Goal: Transaction & Acquisition: Book appointment/travel/reservation

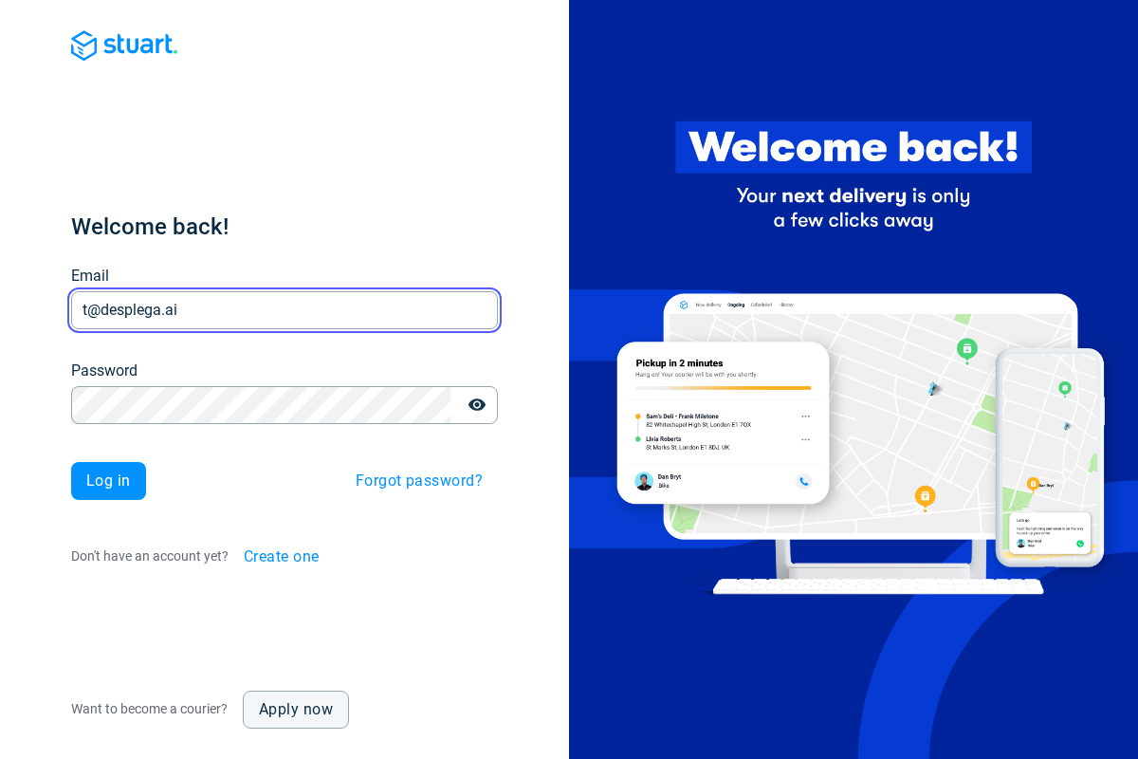
type input "t@desplega.ai"
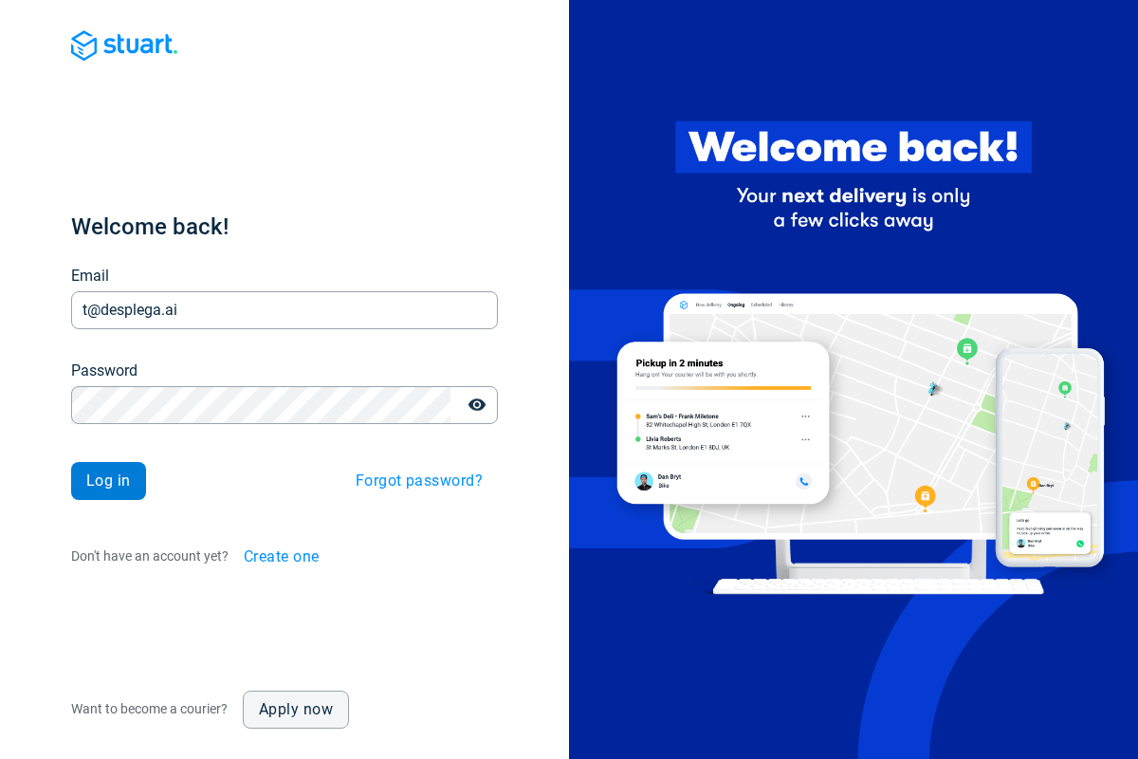
click at [108, 481] on span "Log in" at bounding box center [108, 480] width 45 height 15
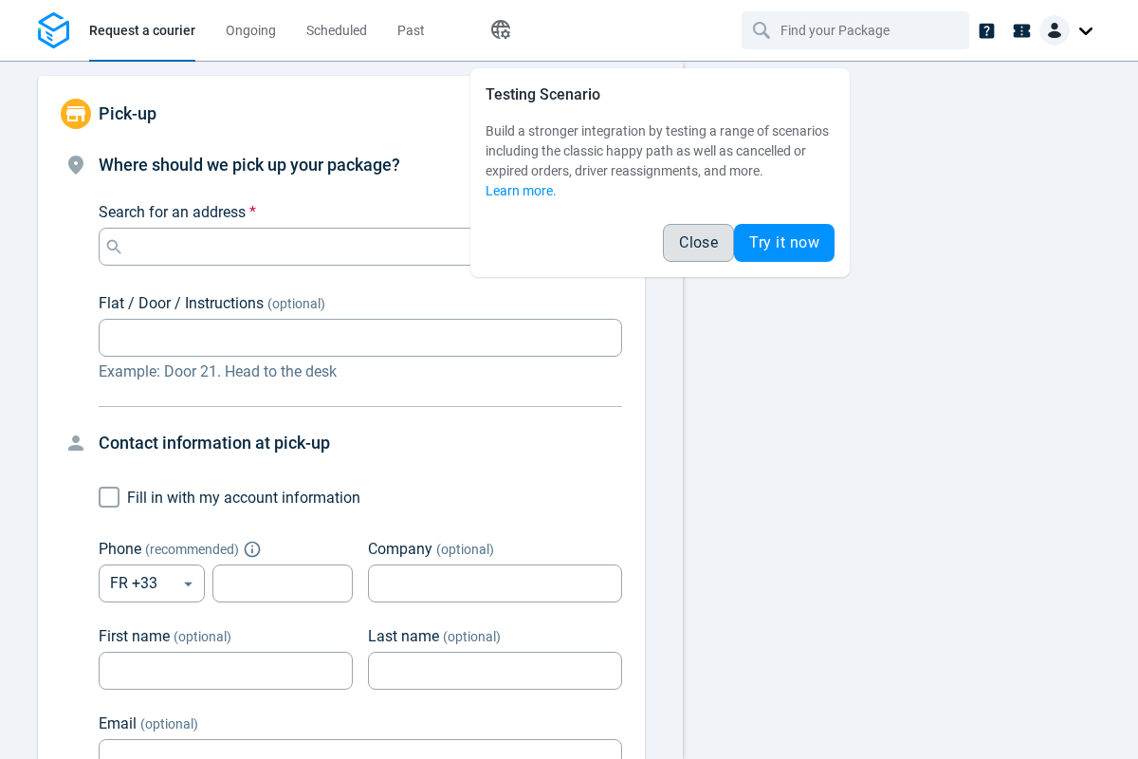
click at [698, 243] on span "Close" at bounding box center [698, 242] width 39 height 15
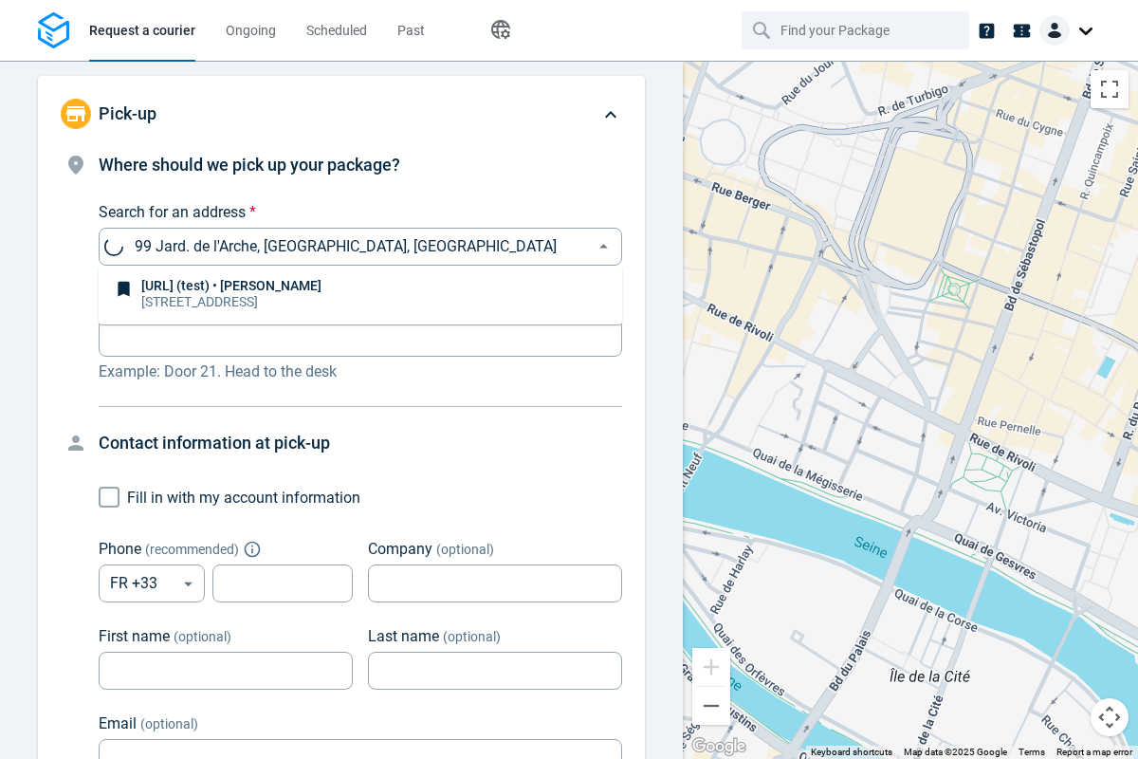
type input "99 Jard. de l'Arche, [GEOGRAPHIC_DATA], [GEOGRAPHIC_DATA]"
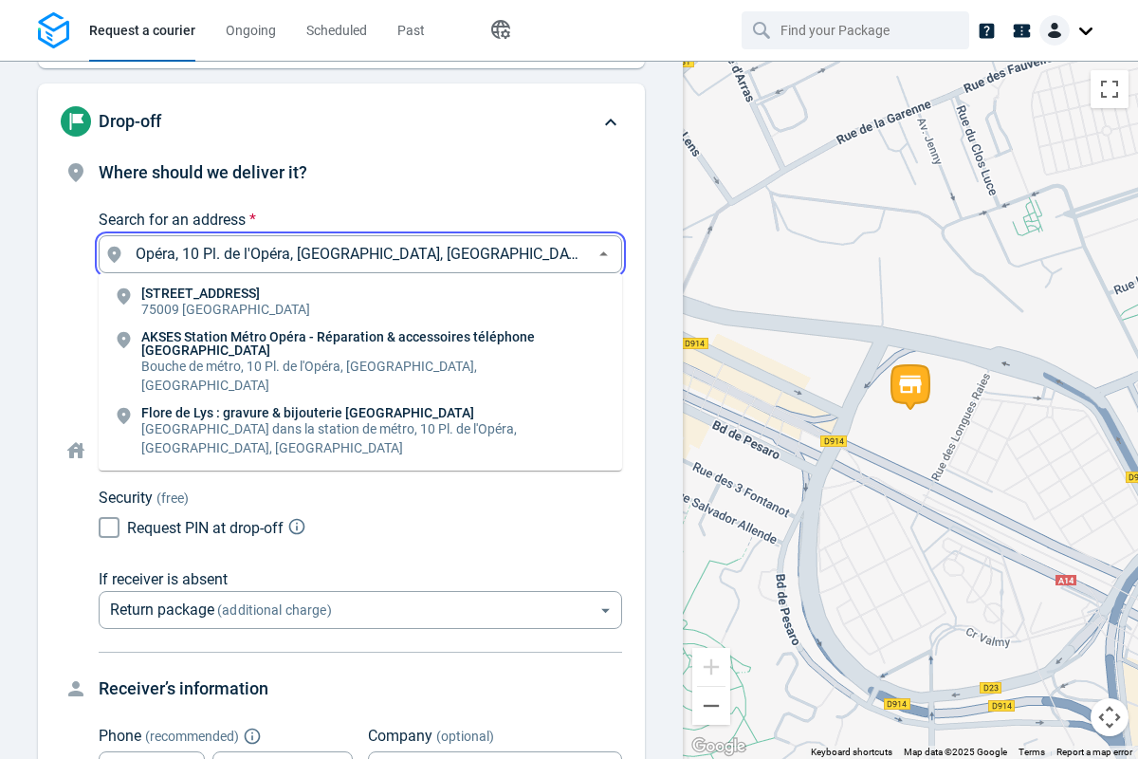
click at [360, 303] on li "[STREET_ADDRESS]" at bounding box center [361, 303] width 524 height 44
type input "10 Pl. de l'Opéra, [GEOGRAPHIC_DATA], [GEOGRAPHIC_DATA]"
click at [360, 410] on body "Request a courier Ongoing Scheduled Past Happy Path Pick-up 99 Jard. de l'Arche…" at bounding box center [569, 379] width 1138 height 759
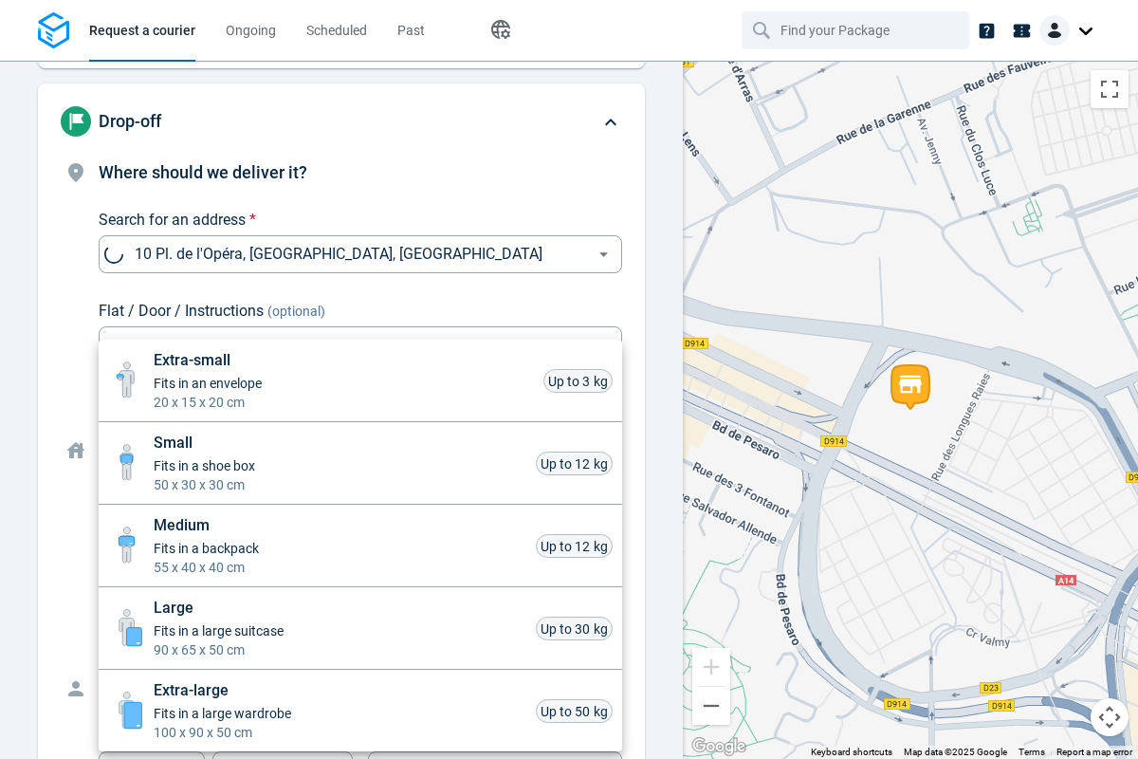
scroll to position [836, 0]
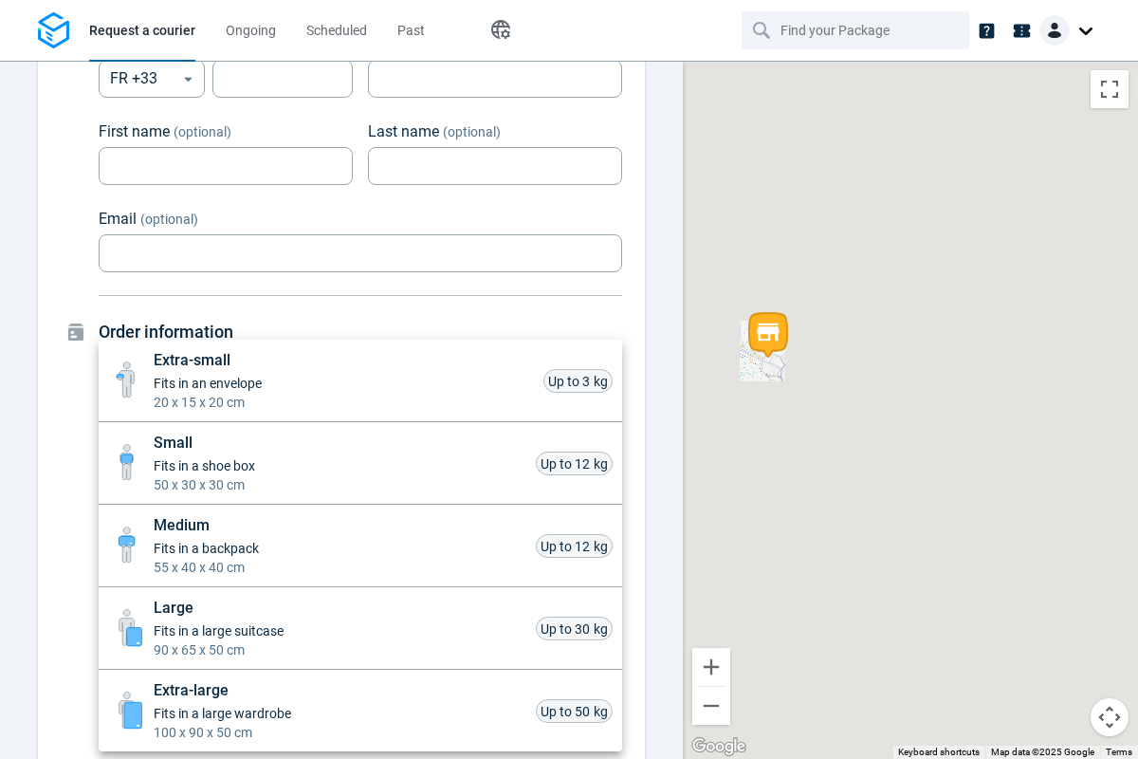
click at [360, 463] on li "Small Fits in a shoe box 50 x 30 x 30 cm Up to 12 kg" at bounding box center [361, 463] width 524 height 83
type input "small"
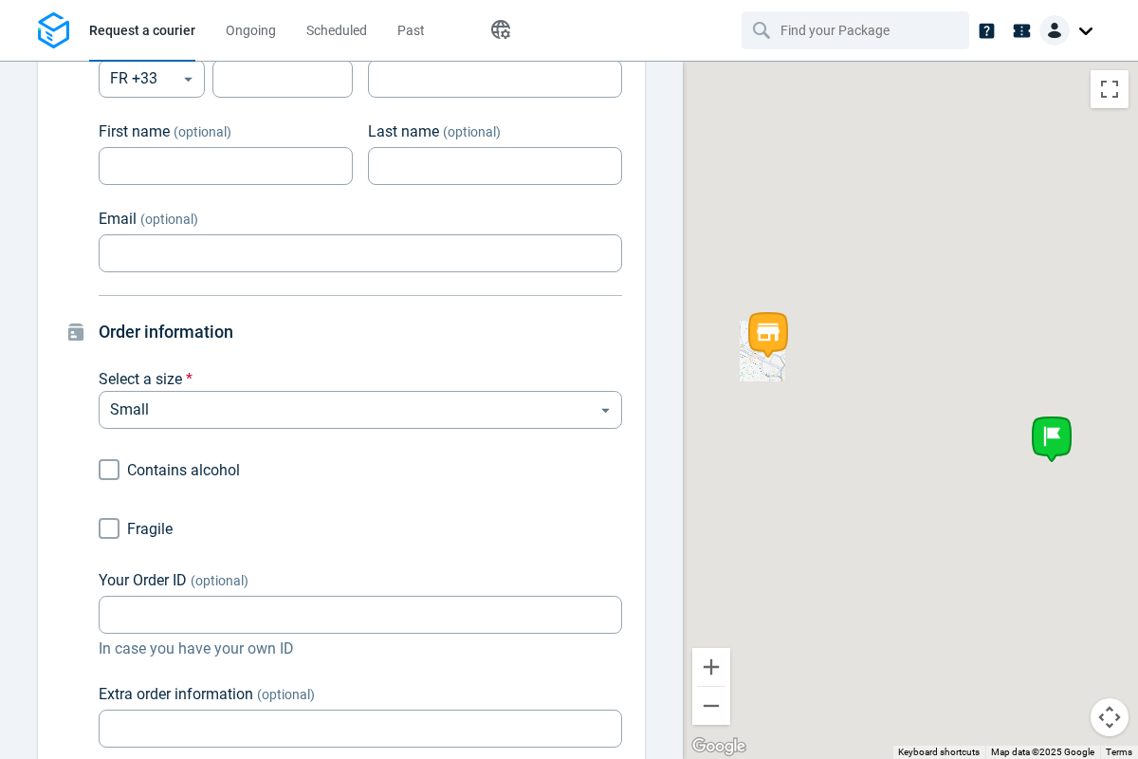
click at [109, 528] on div "Extra-small Fits in an envelope 20 x 15 x 20 cm Up to 3 kg Small Fits in a shoe…" at bounding box center [569, 383] width 1138 height 751
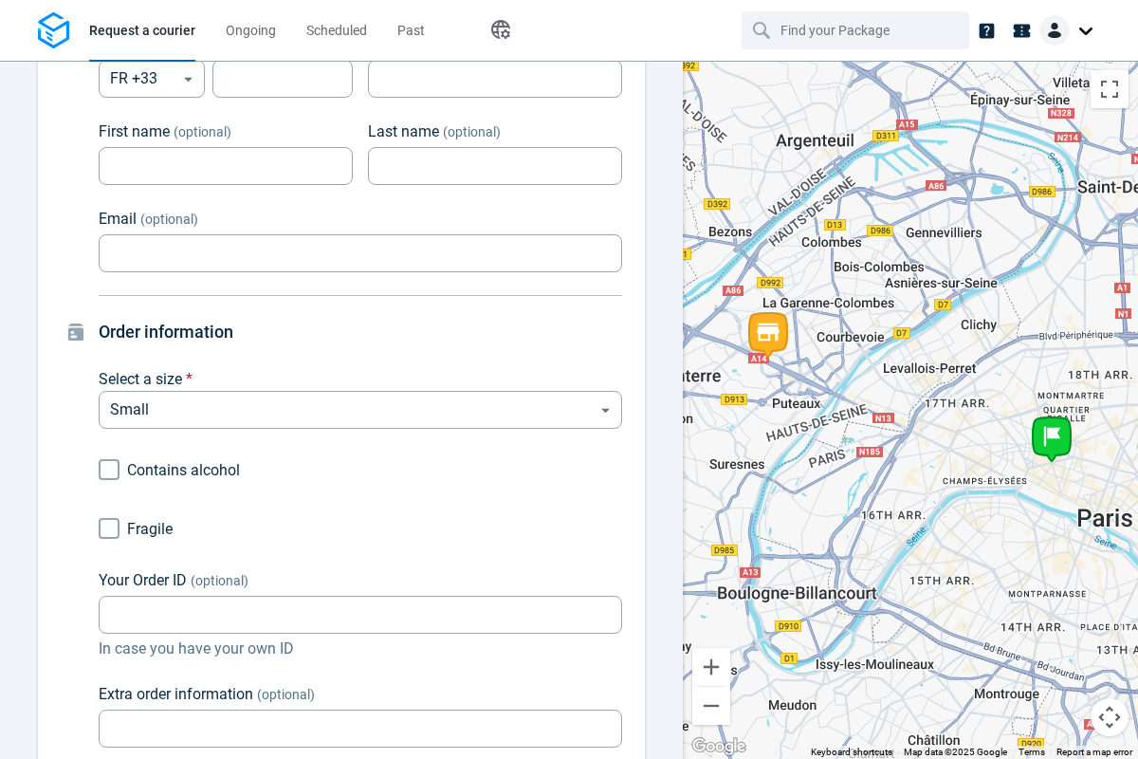
click at [109, 528] on input "Fragile" at bounding box center [109, 528] width 36 height 36
checkbox input "true"
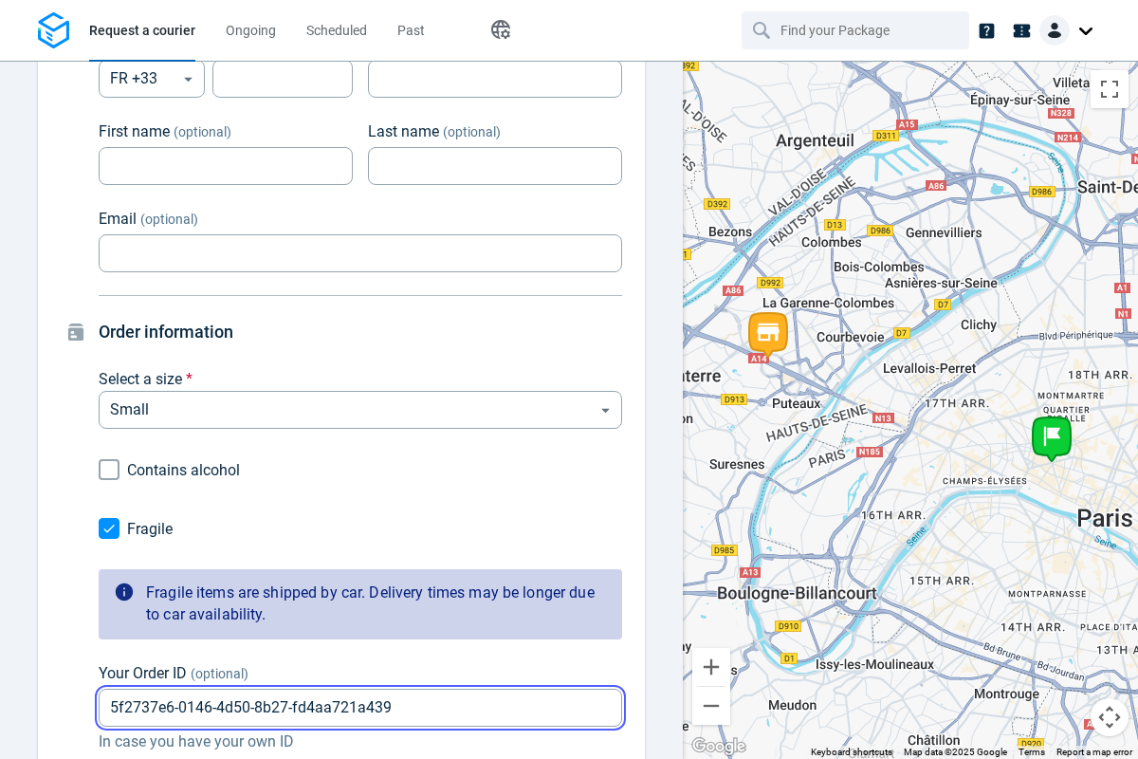
type input "5f2737e6-0146-4d50-8b27-fd4aa721a439"
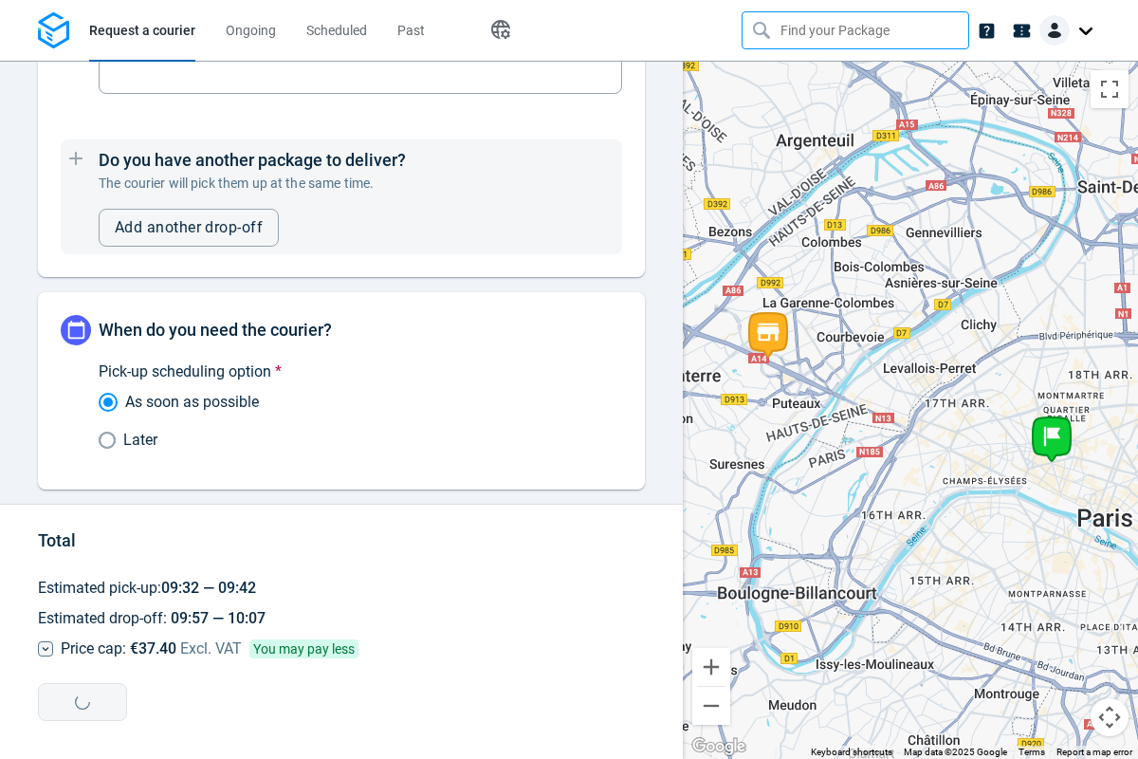
type input "5f2737e6-0146-4d50-8b27-fd4aa721a439"
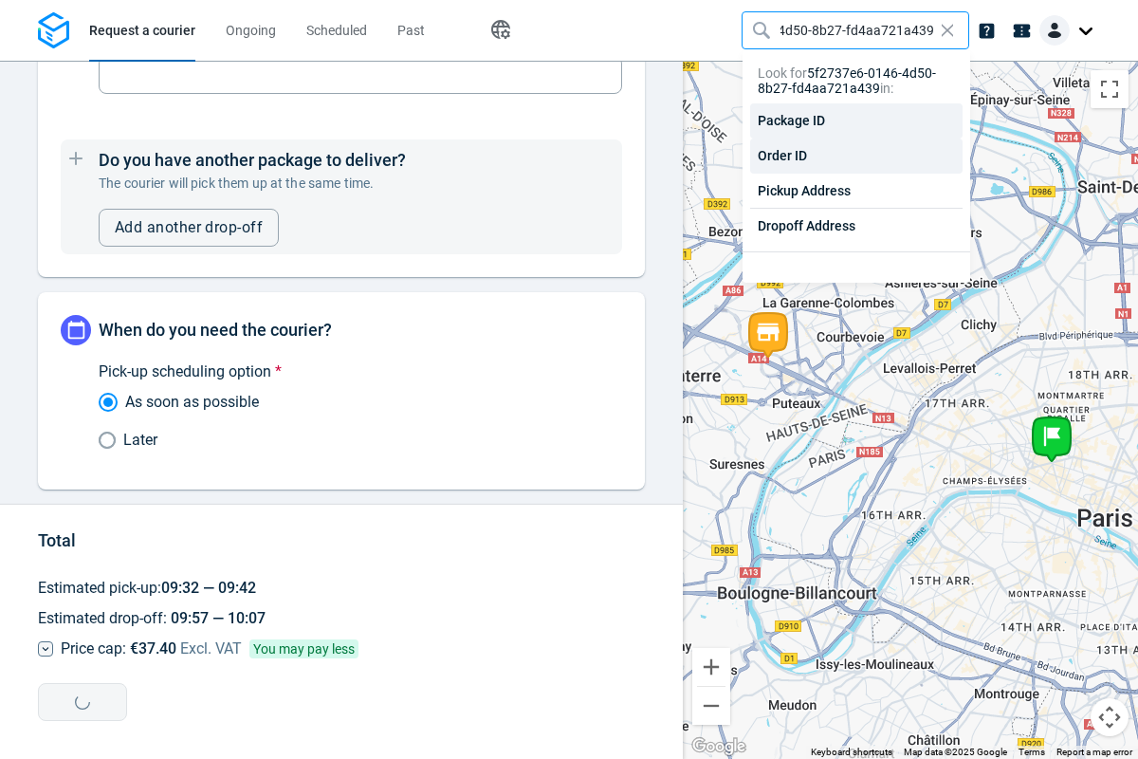
click at [856, 156] on div "Order ID" at bounding box center [856, 155] width 212 height 35
